Goal: Task Accomplishment & Management: Manage account settings

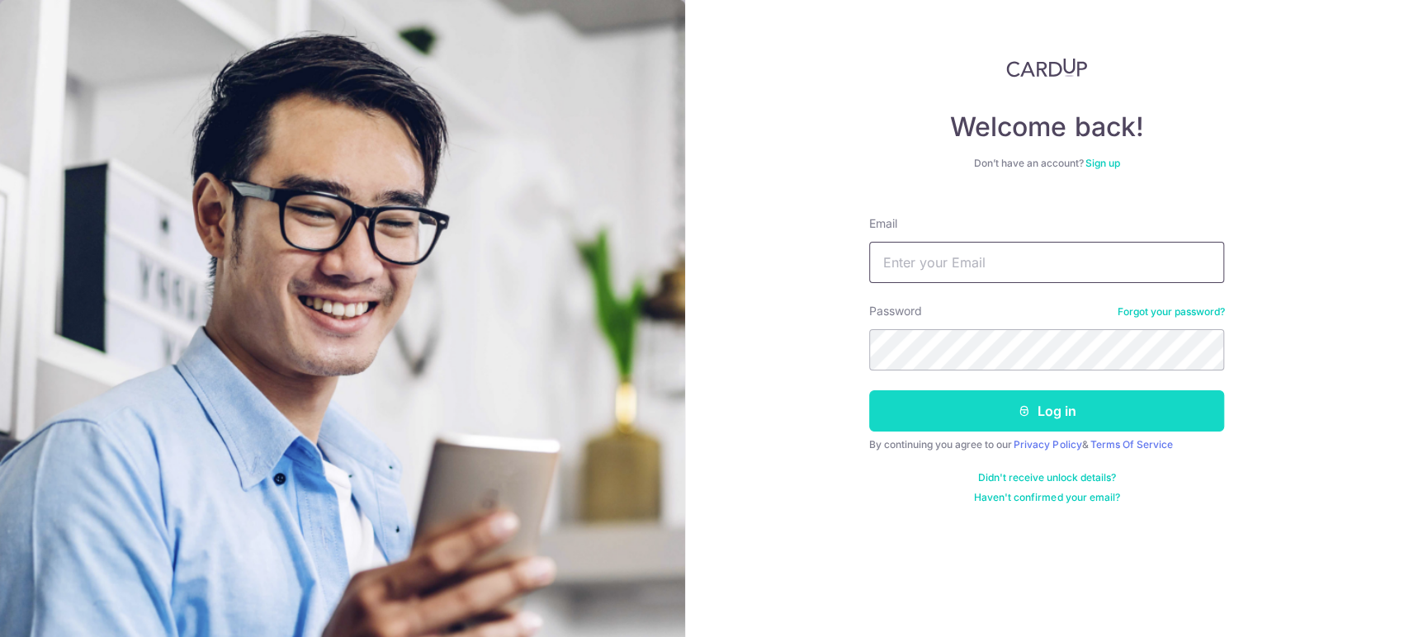
type input "[EMAIL_ADDRESS][DOMAIN_NAME]"
click at [1096, 403] on button "Log in" at bounding box center [1046, 410] width 355 height 41
